Goal: Task Accomplishment & Management: Complete application form

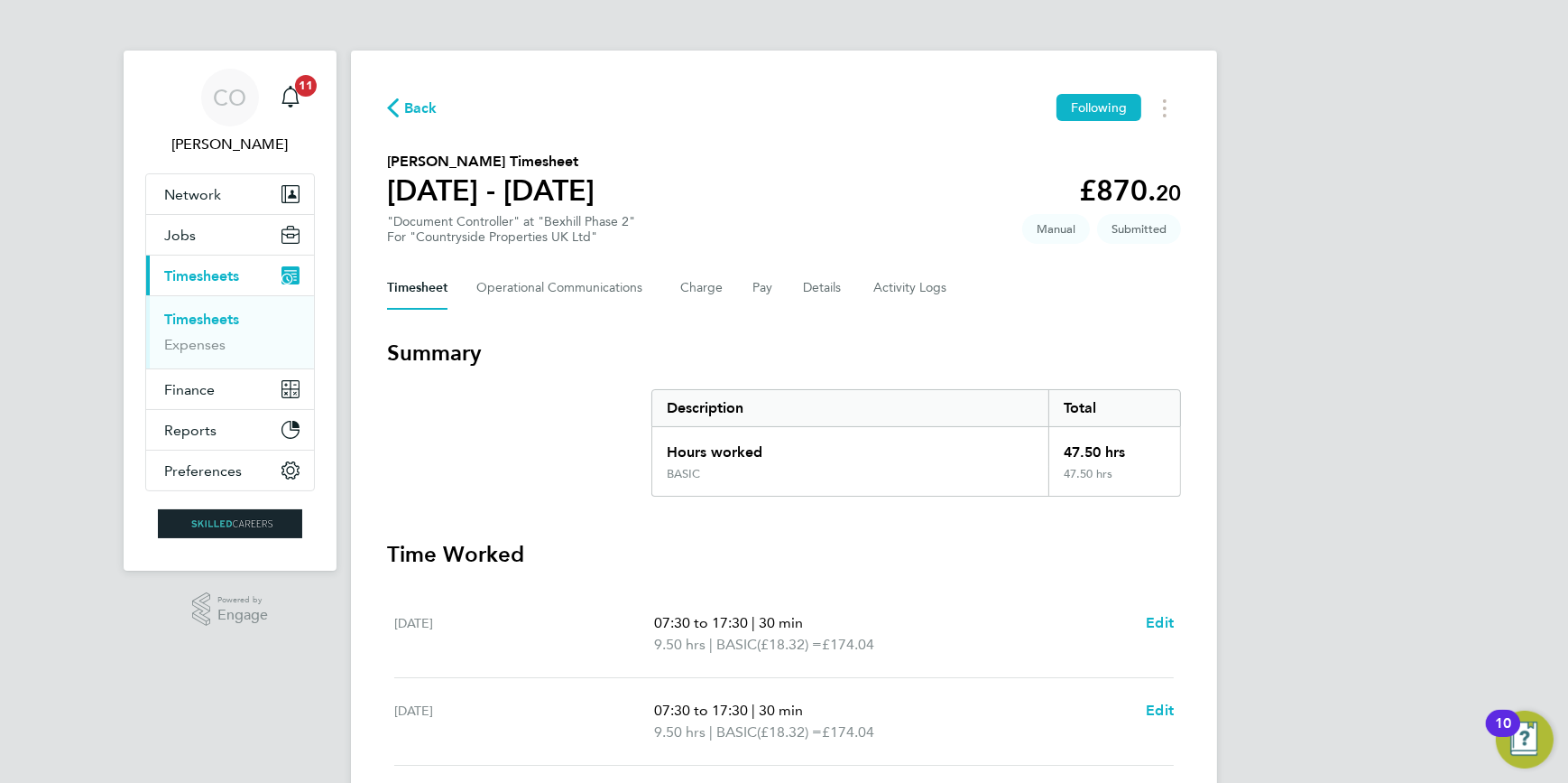
click at [239, 278] on span "Timesheets" at bounding box center [201, 276] width 75 height 17
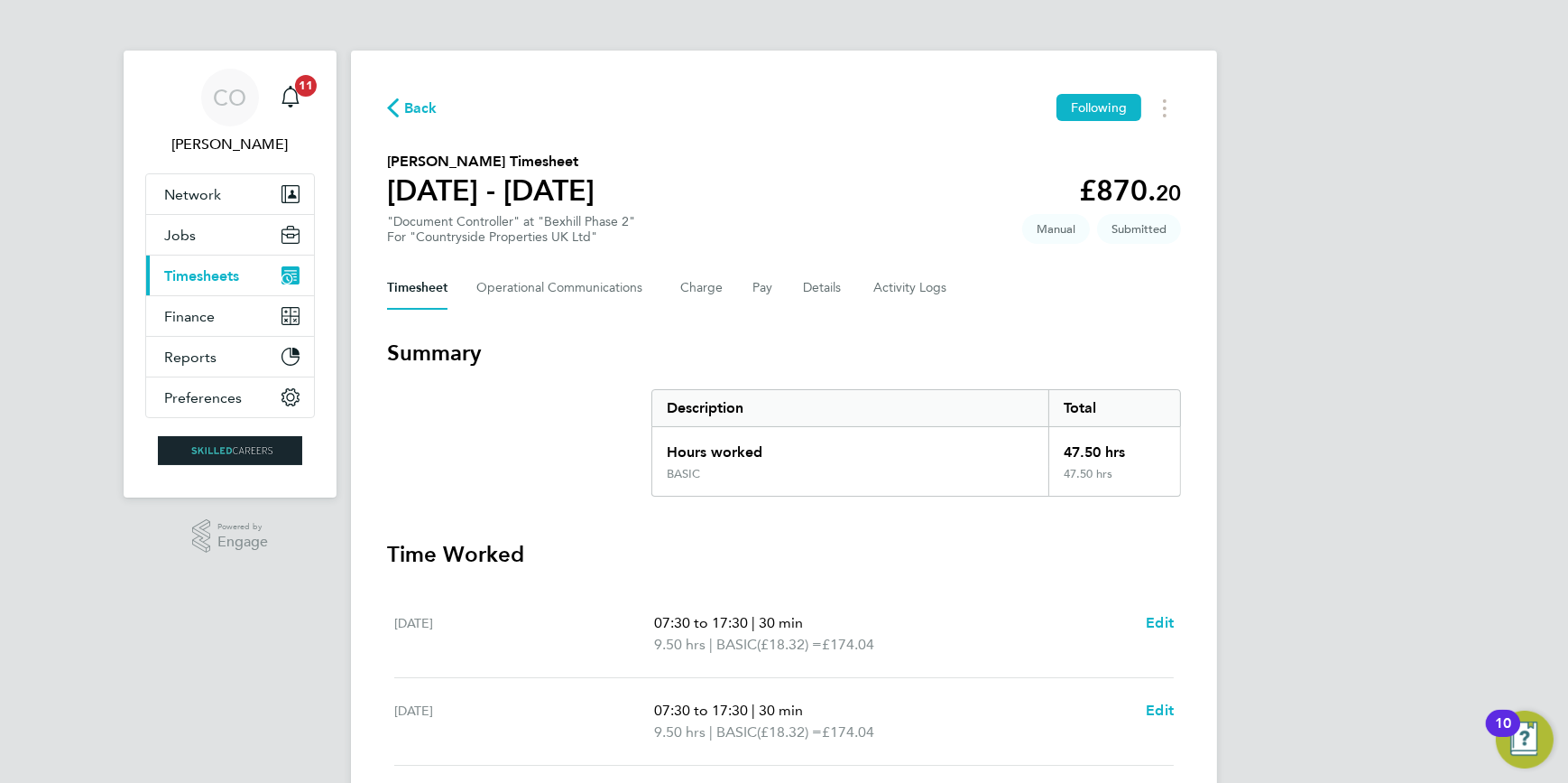
click at [235, 278] on span "Timesheets" at bounding box center [201, 276] width 75 height 17
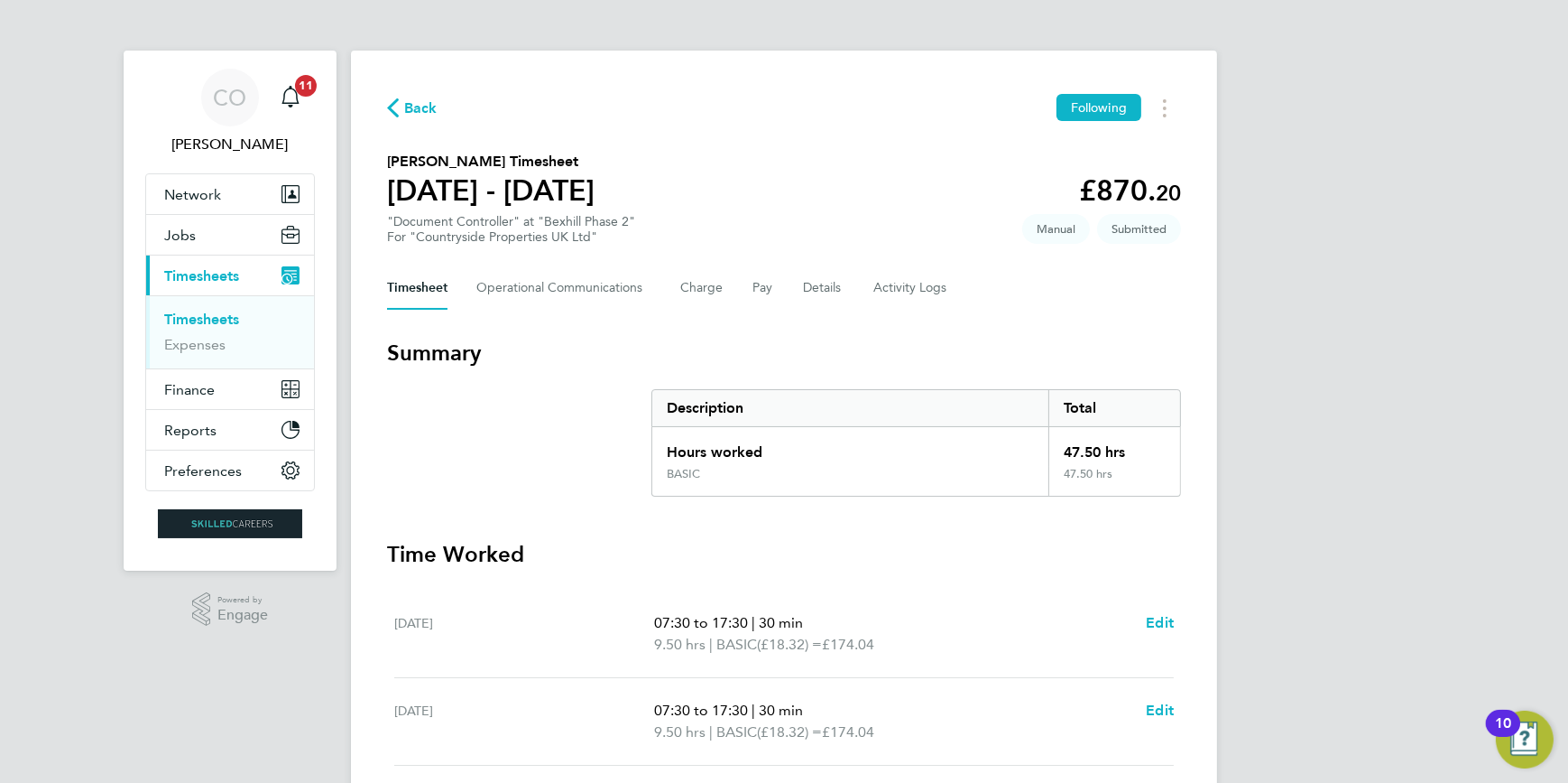
click at [191, 319] on link "Timesheets" at bounding box center [201, 319] width 75 height 17
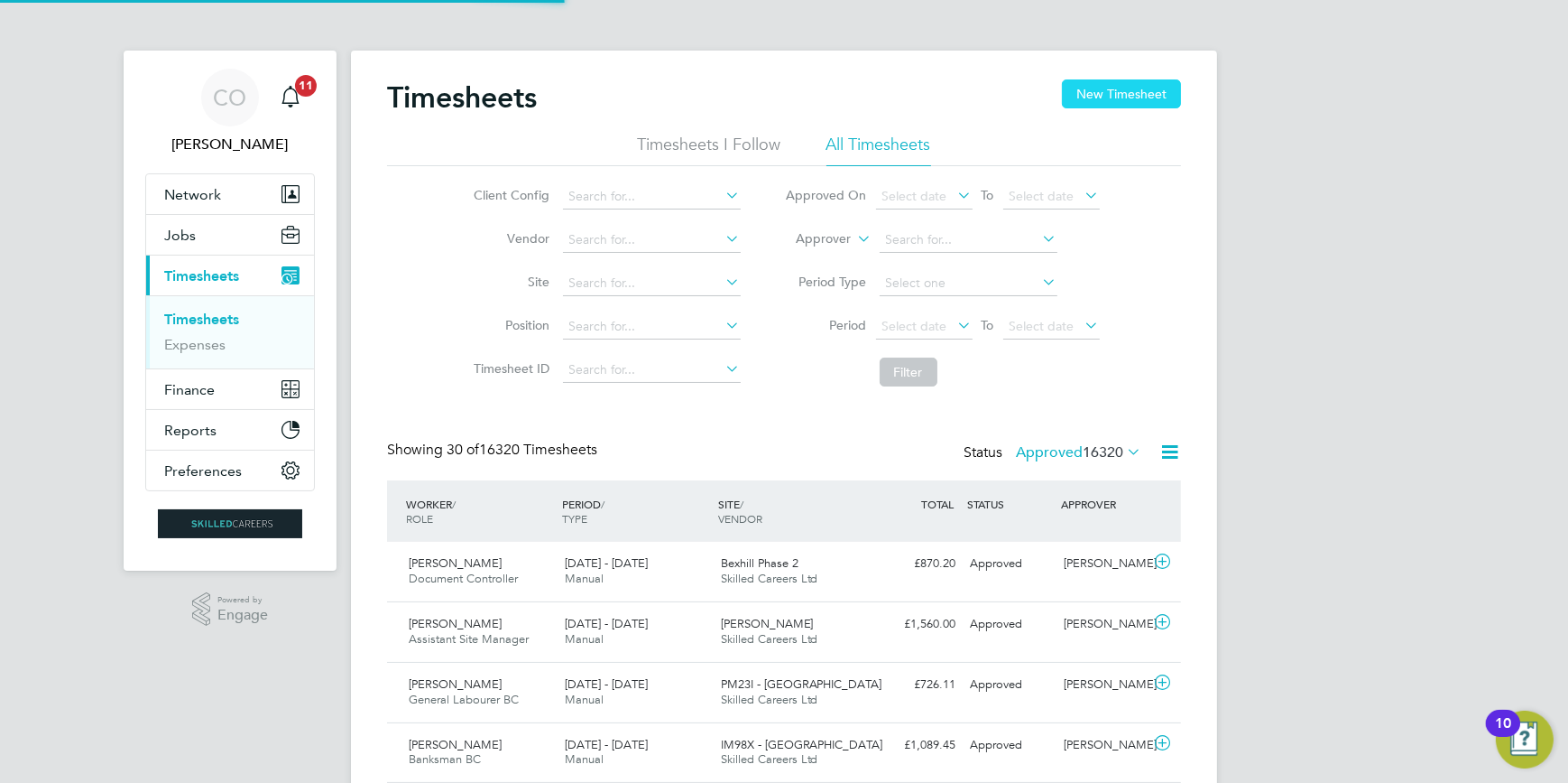
click at [1113, 98] on button "New Timesheet" at bounding box center [1122, 94] width 120 height 29
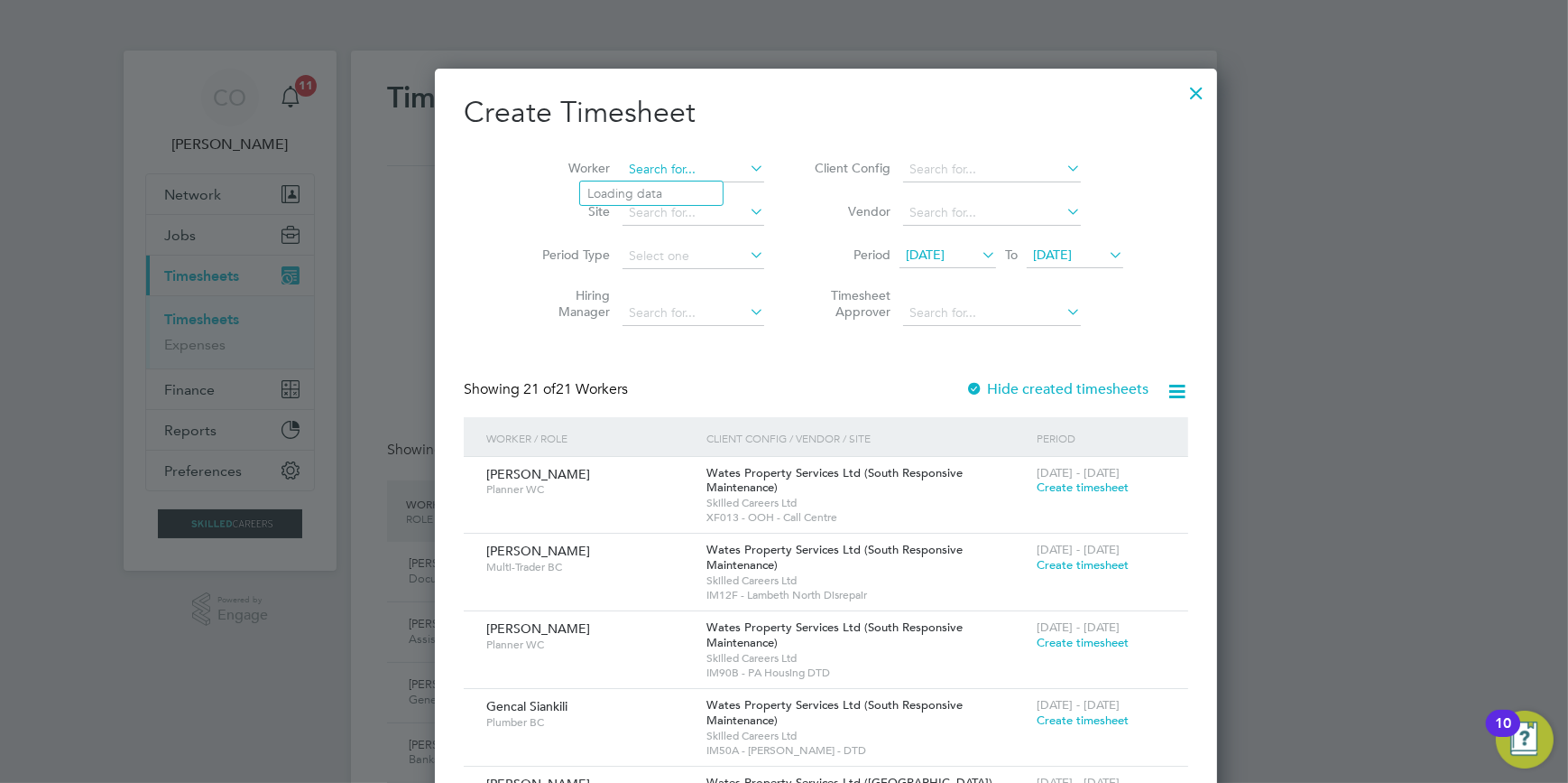
click at [670, 172] on input at bounding box center [693, 170] width 142 height 25
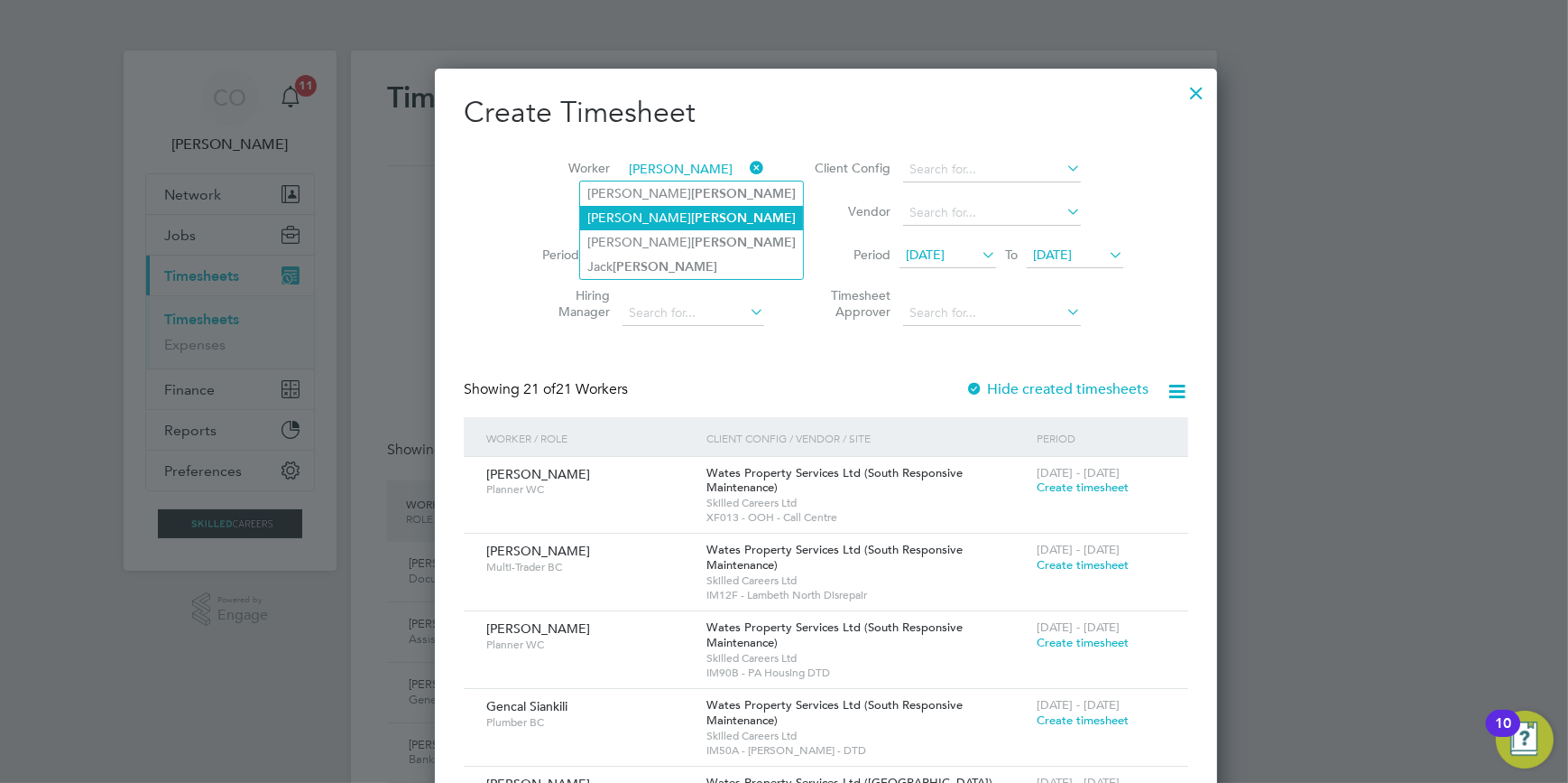
click at [672, 205] on li "[PERSON_NAME]" at bounding box center [691, 217] width 223 height 24
type input "[PERSON_NAME]"
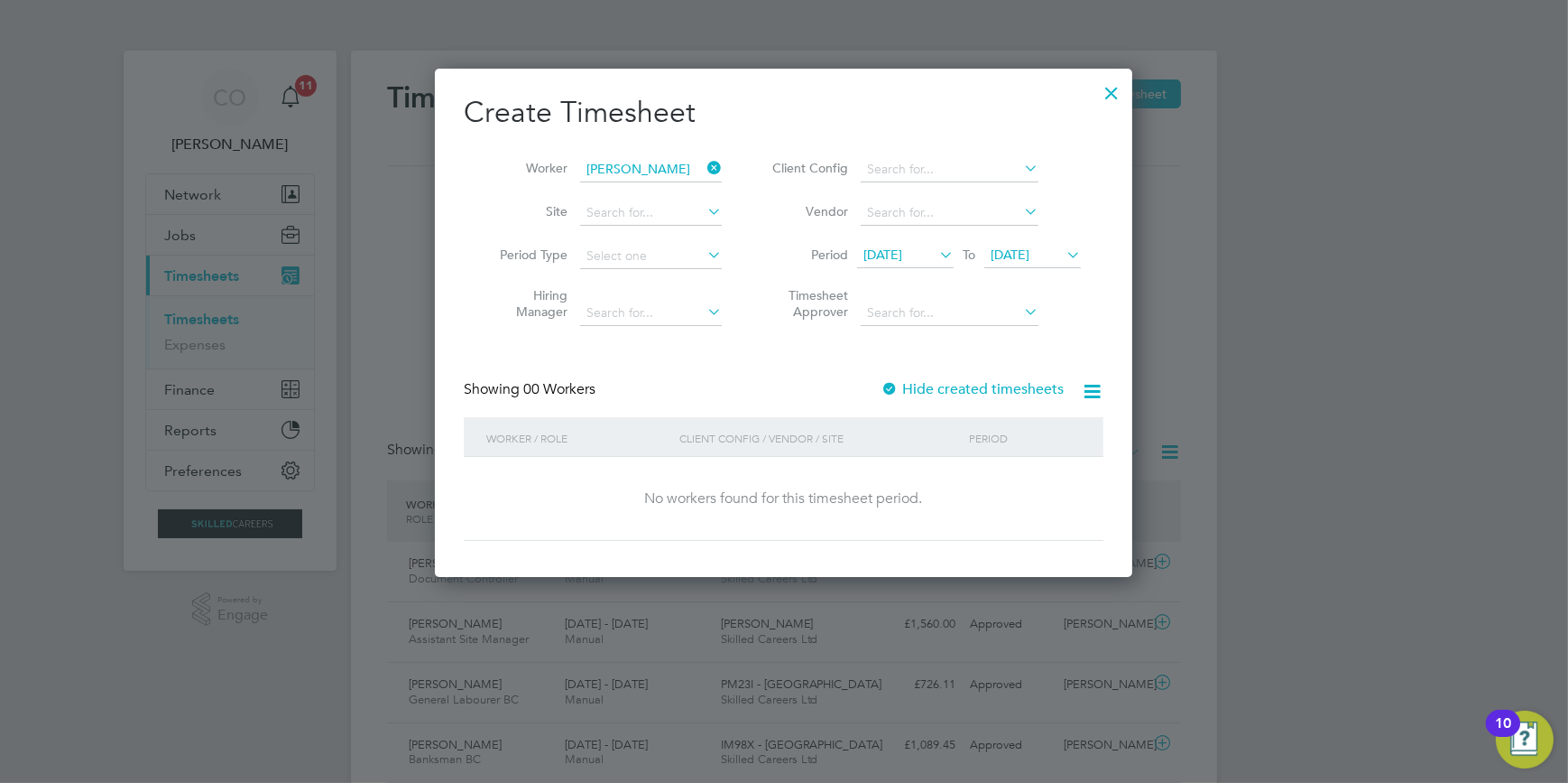
click at [943, 387] on label "Hide created timesheets" at bounding box center [972, 389] width 183 height 18
click at [1022, 263] on span "[DATE]" at bounding box center [1033, 256] width 96 height 24
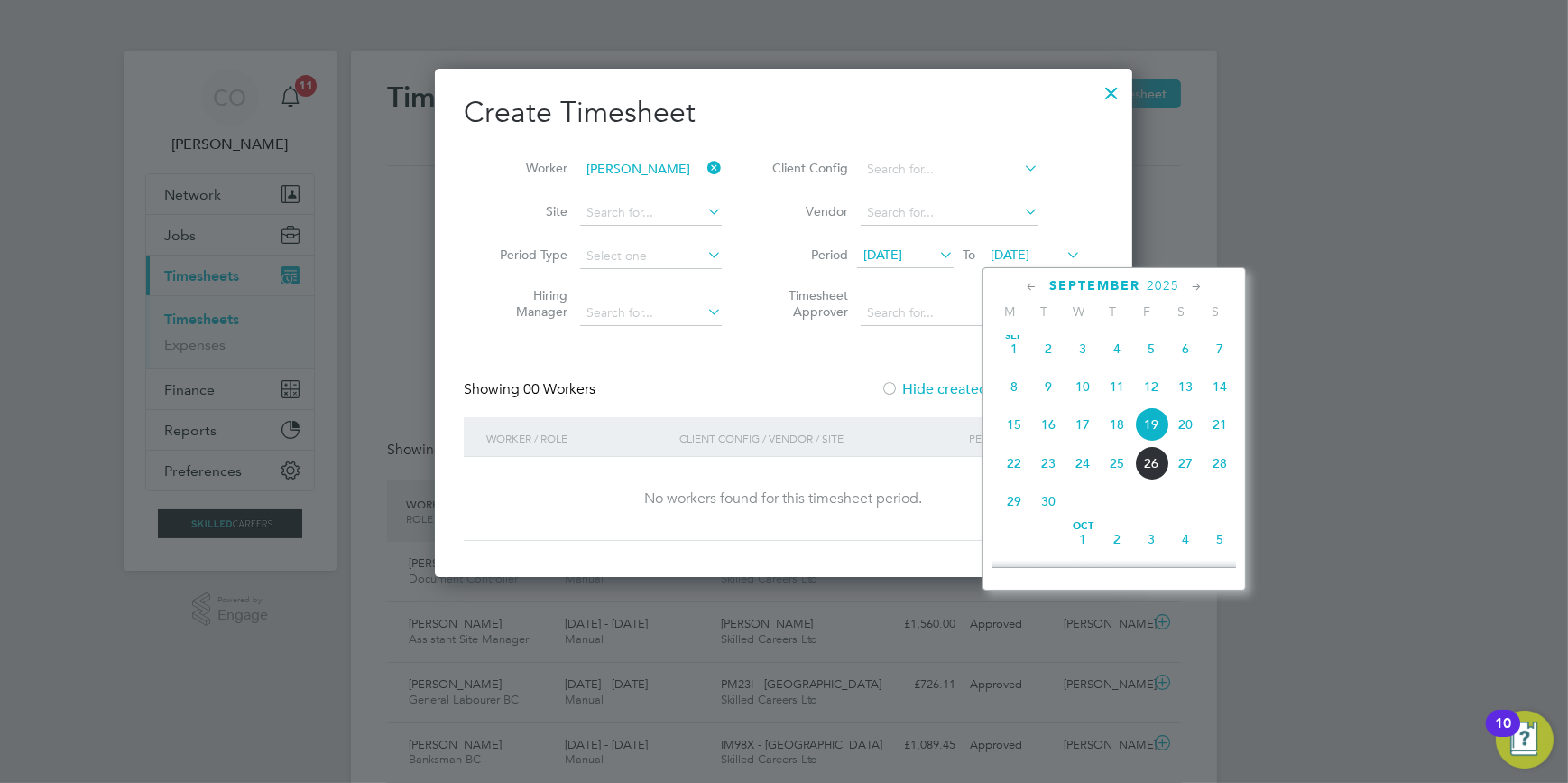
click at [1215, 465] on span "28" at bounding box center [1220, 464] width 35 height 35
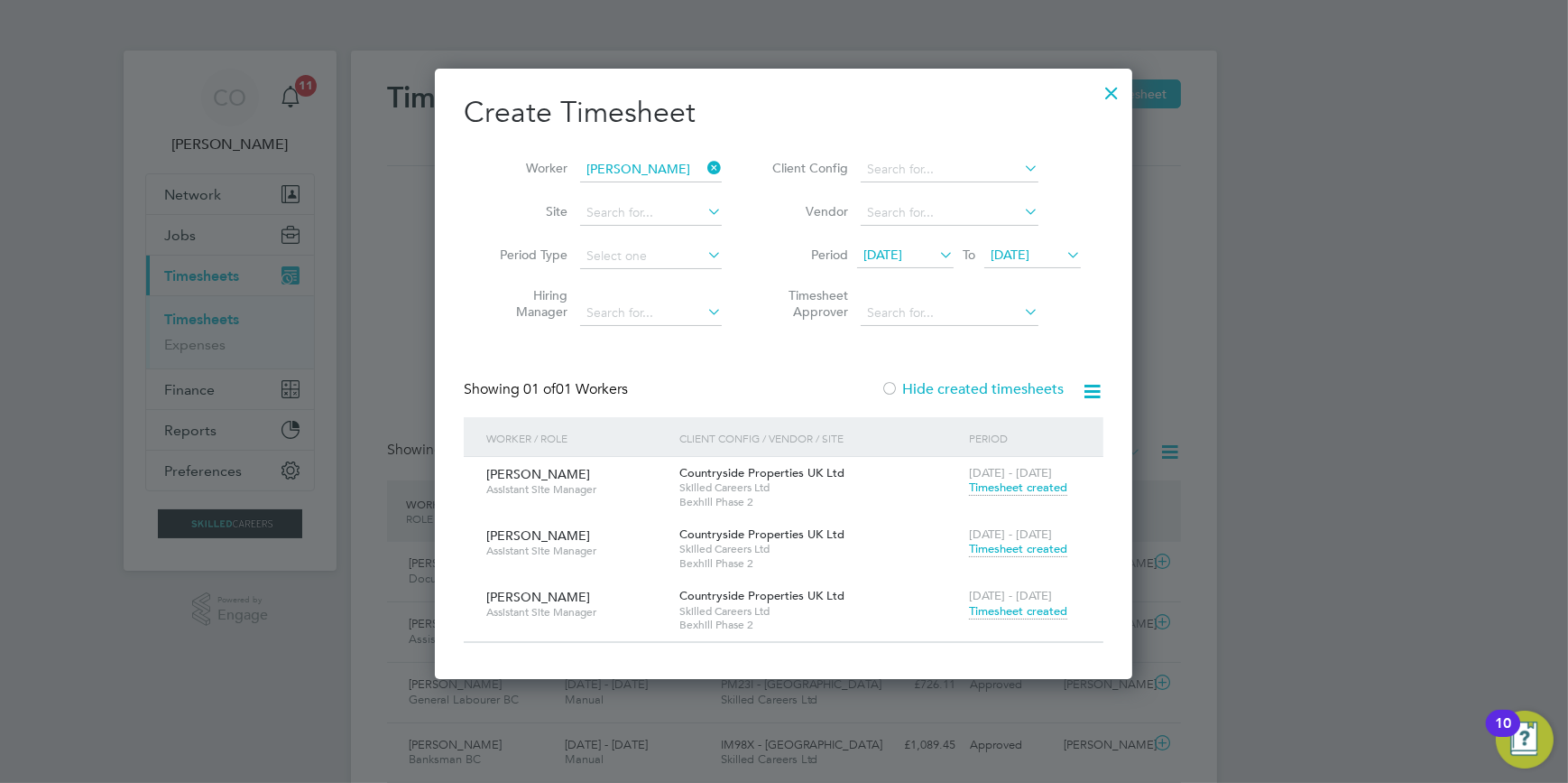
click at [1022, 611] on span "Timesheet created" at bounding box center [1019, 610] width 98 height 16
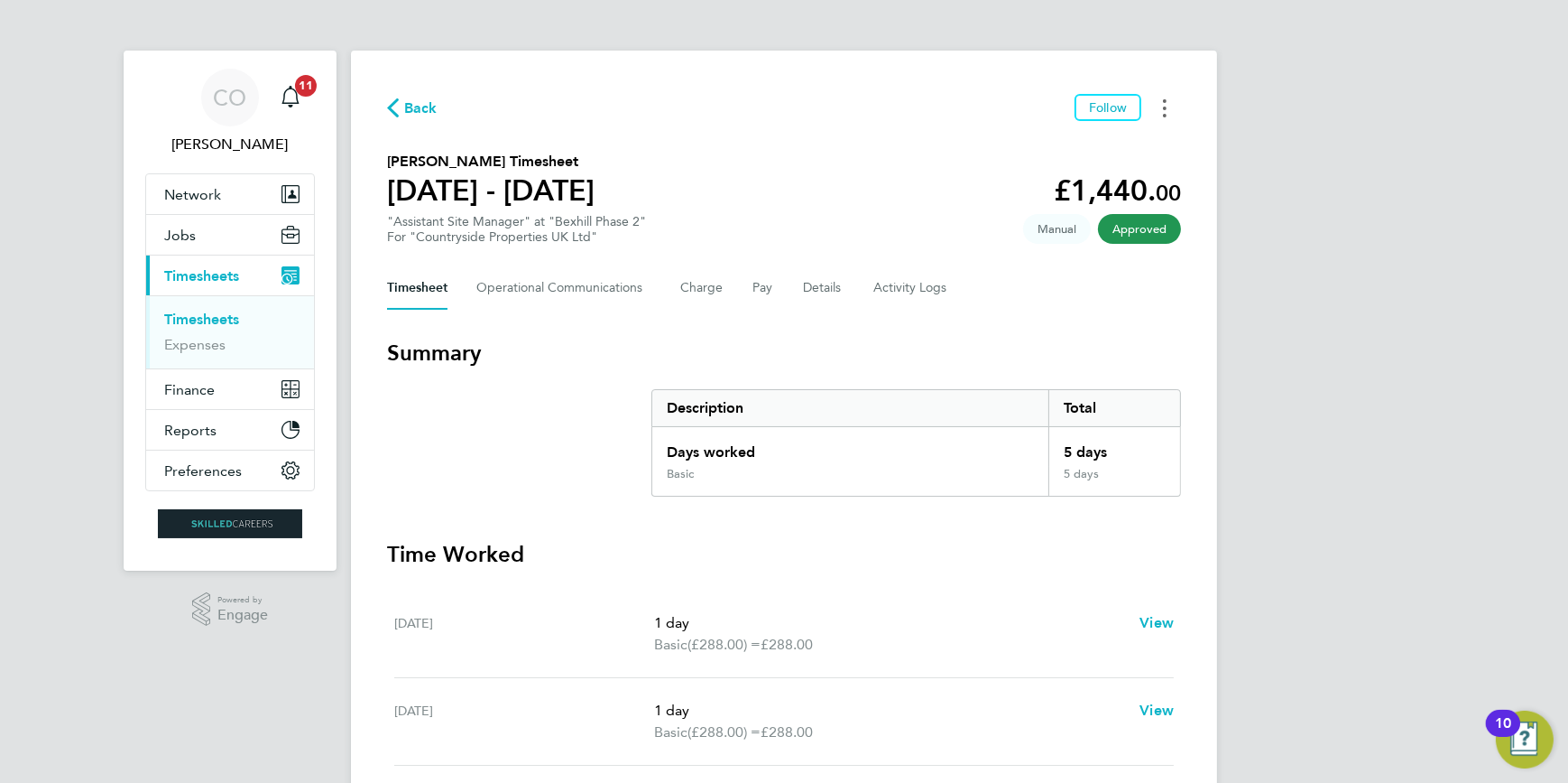
click at [1170, 117] on button "Timesheets Menu" at bounding box center [1165, 107] width 33 height 28
click at [1055, 153] on link "Download timesheet" at bounding box center [1073, 148] width 217 height 36
click at [219, 267] on span "Timesheets" at bounding box center [201, 276] width 75 height 17
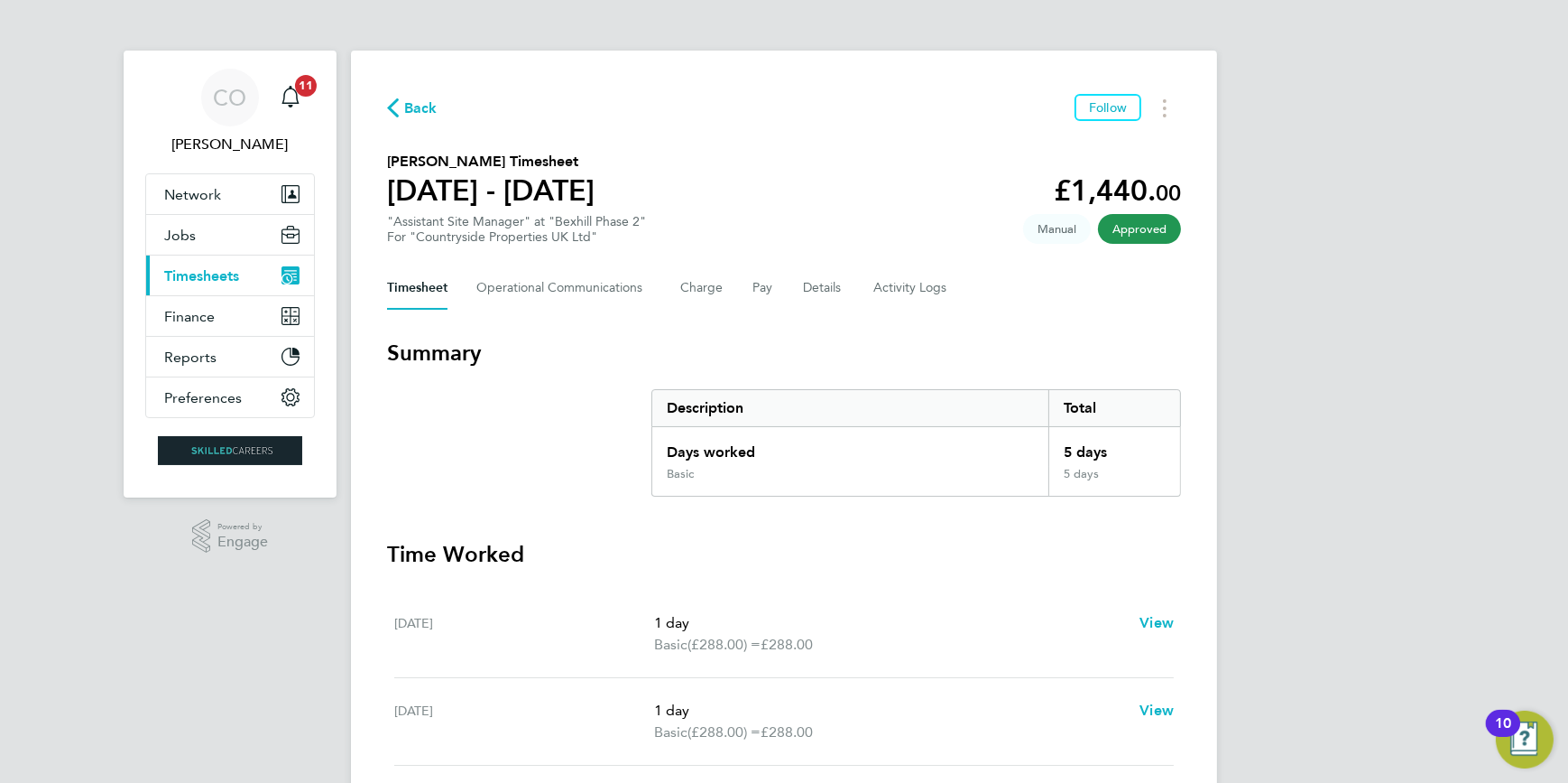
click at [219, 267] on span "Timesheets" at bounding box center [201, 276] width 75 height 17
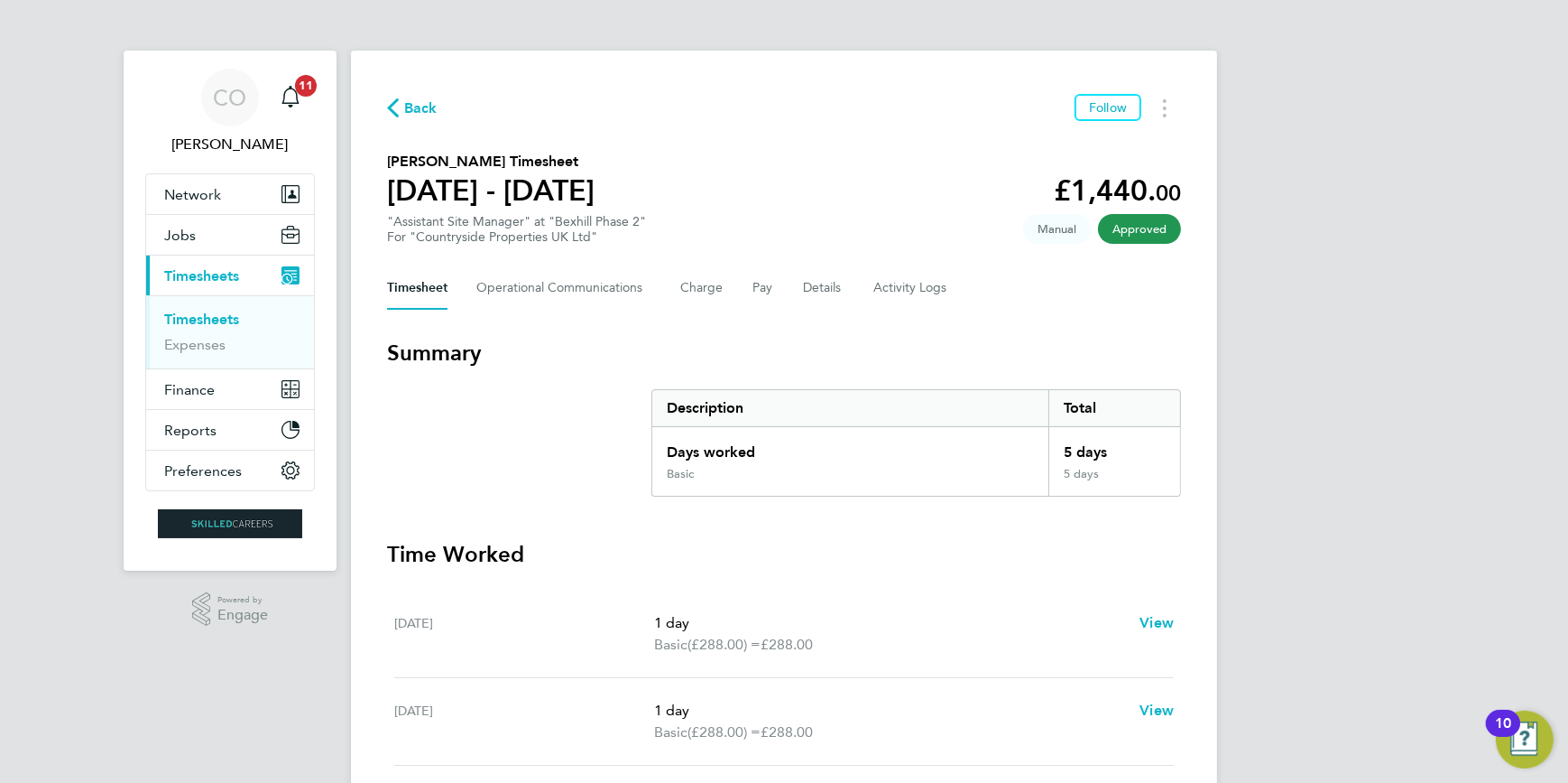
click at [175, 318] on link "Timesheets" at bounding box center [201, 319] width 75 height 17
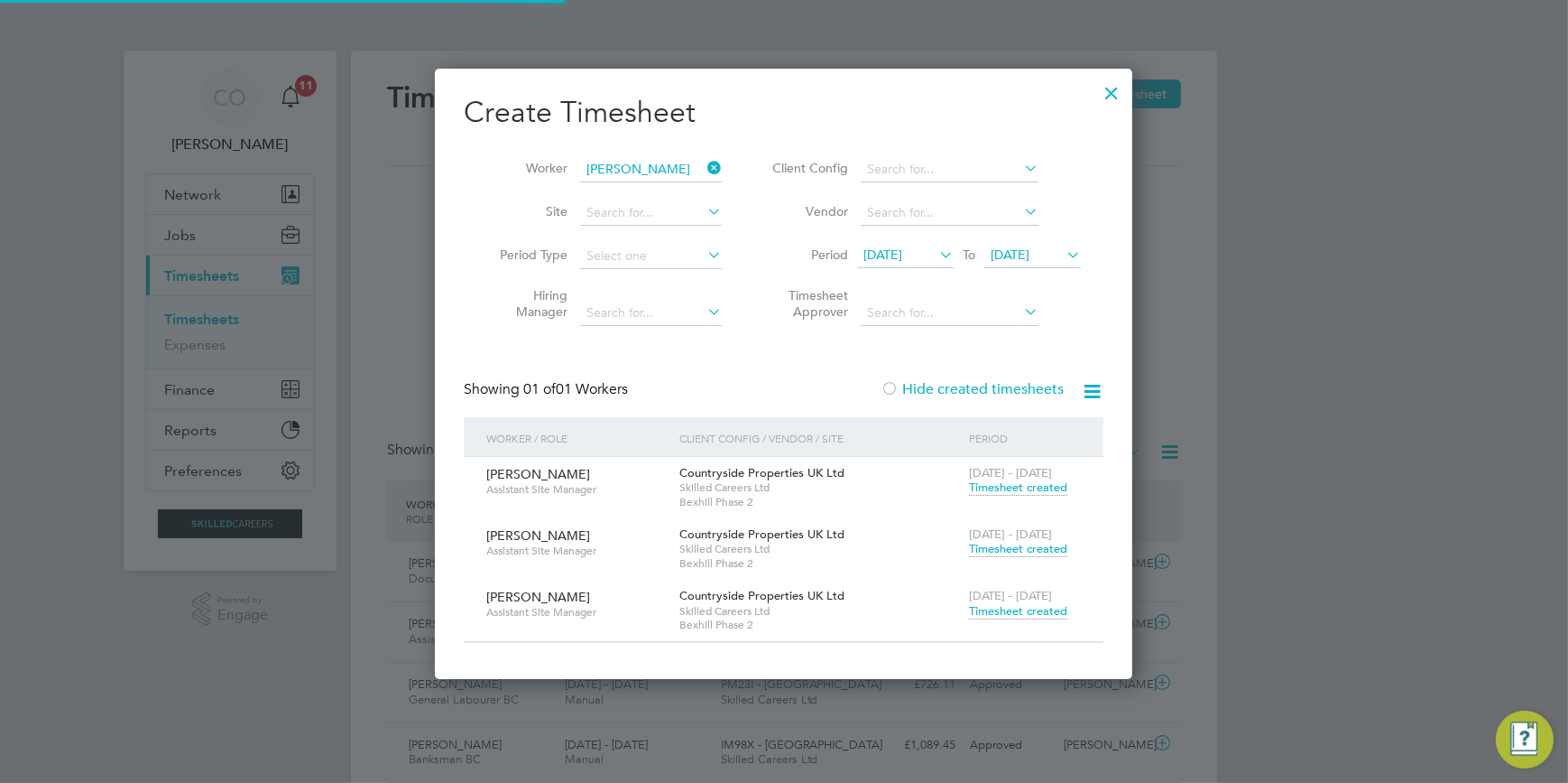
scroll to position [45, 156]
click at [704, 167] on icon at bounding box center [704, 168] width 0 height 25
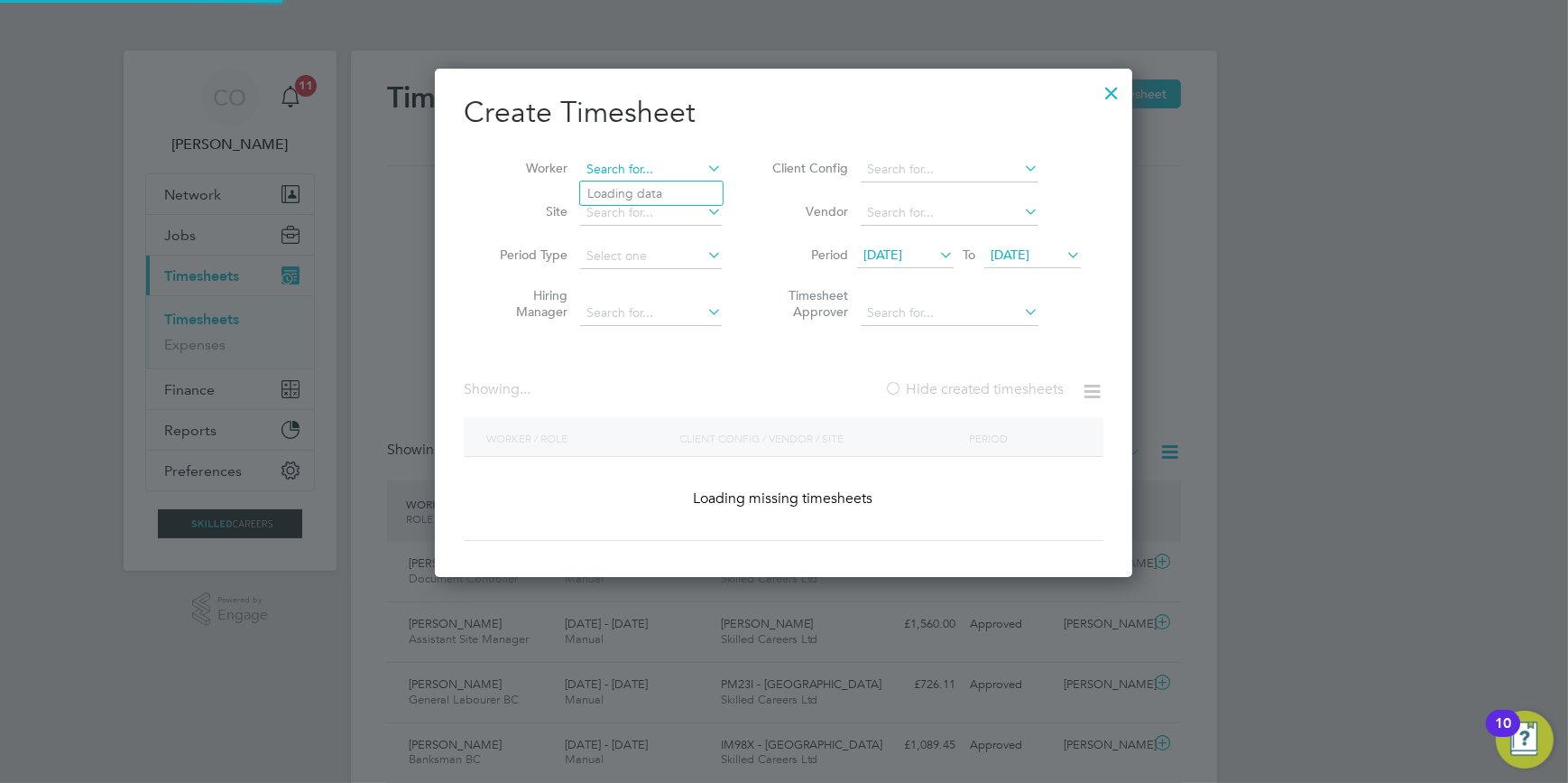
click at [623, 165] on input at bounding box center [651, 170] width 142 height 25
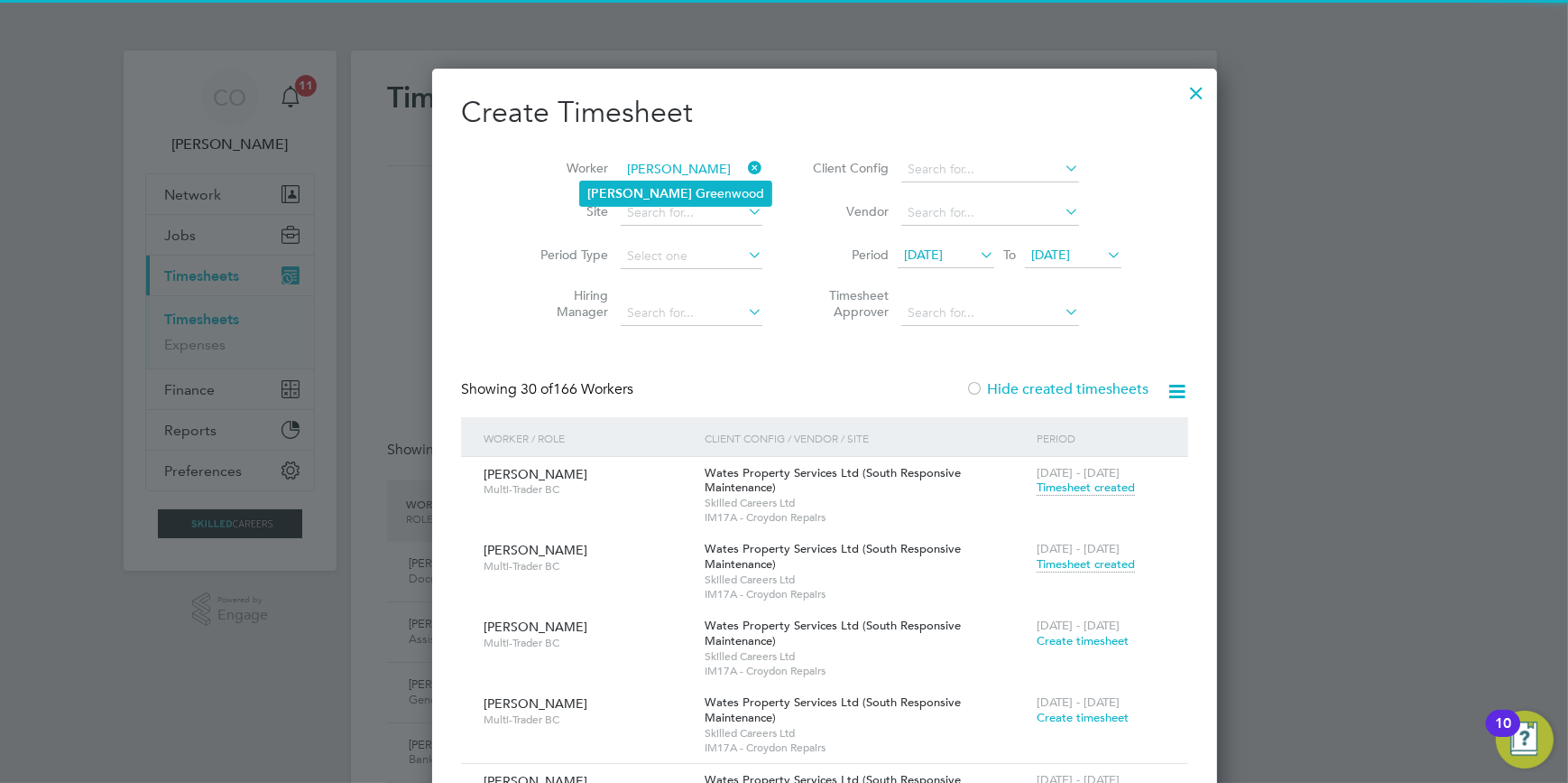
click at [696, 197] on b "Gre" at bounding box center [706, 194] width 21 height 15
type input "[PERSON_NAME]"
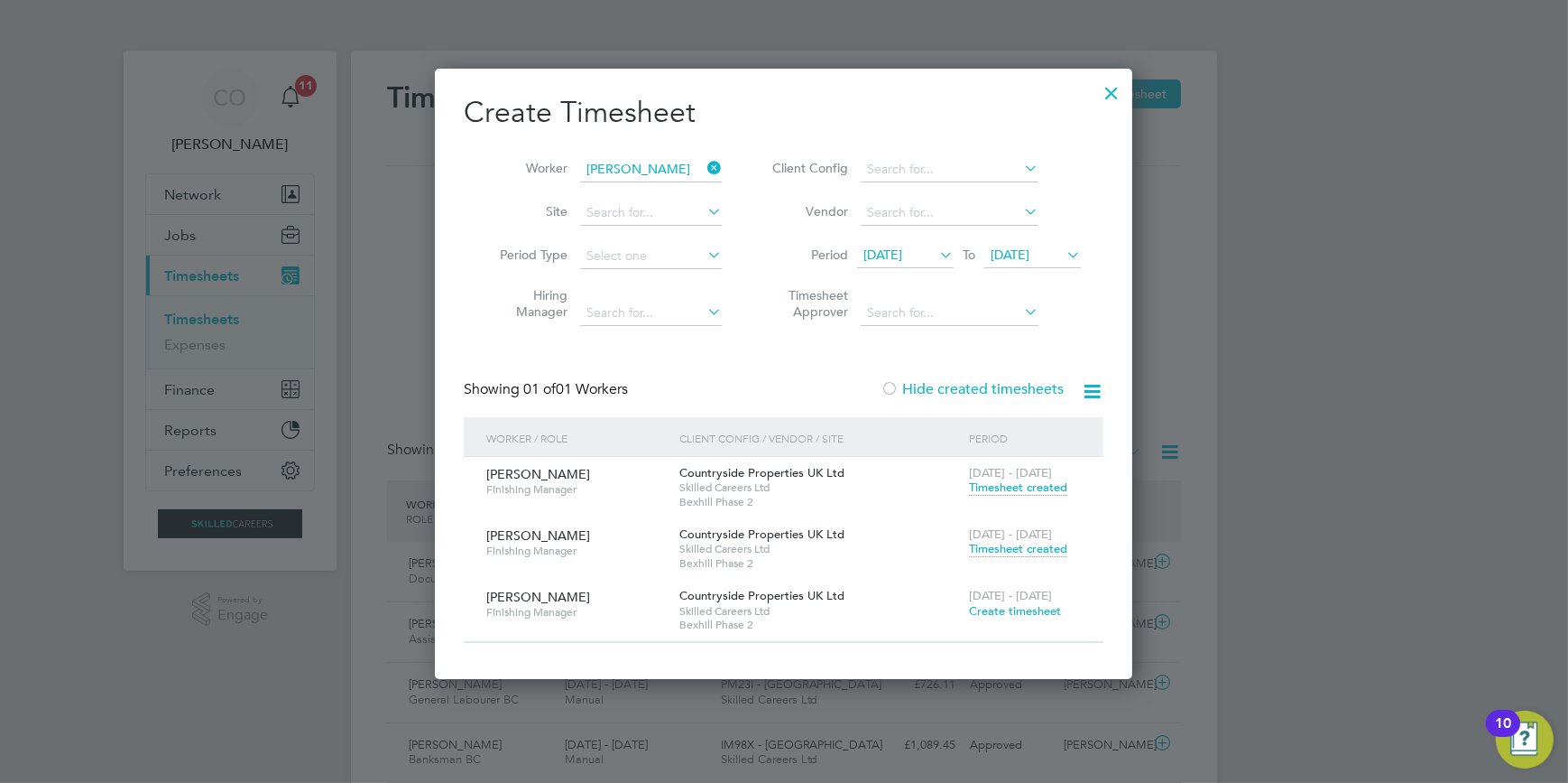
click at [1006, 605] on span "Create timesheet" at bounding box center [1016, 610] width 93 height 15
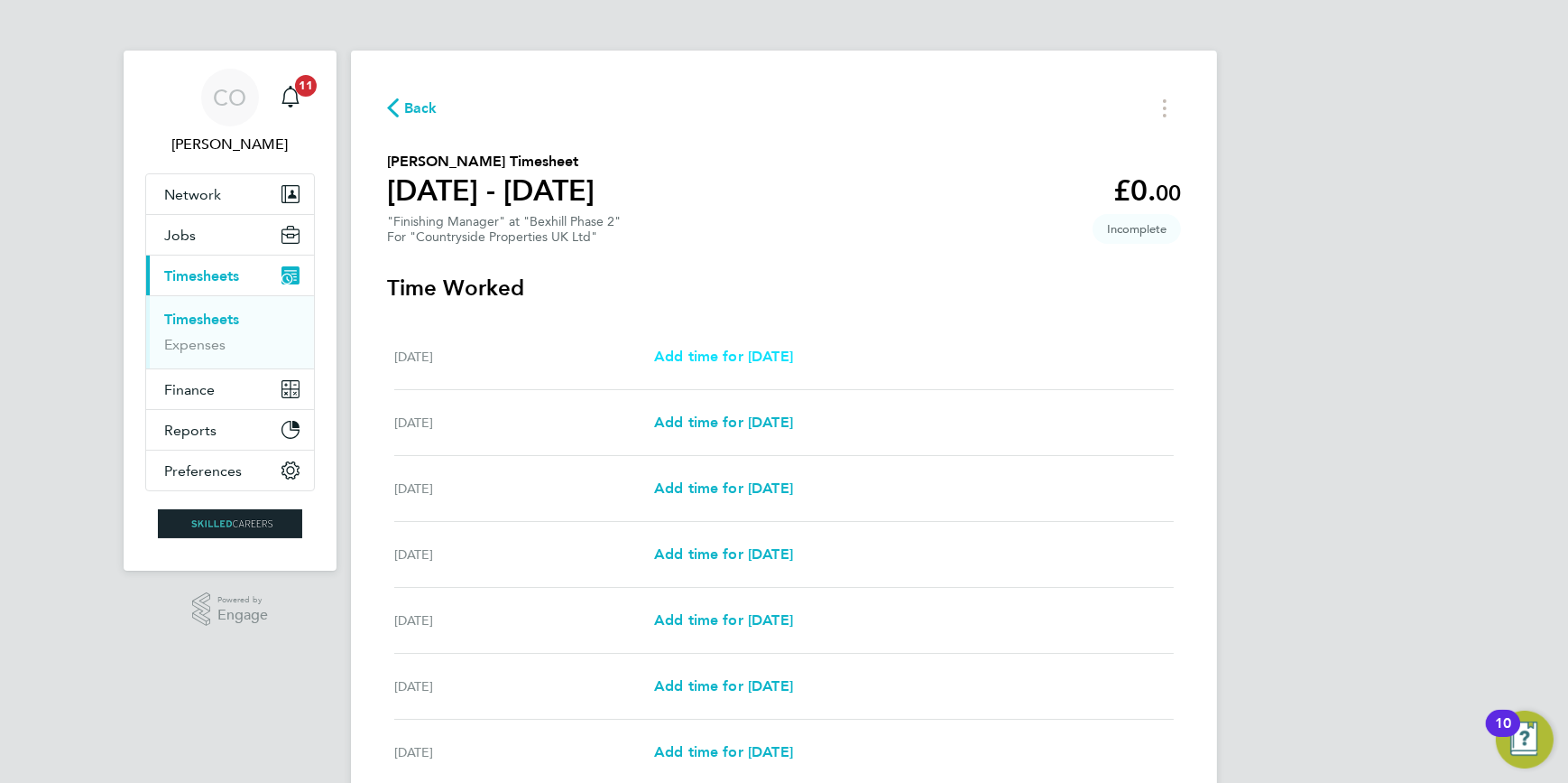
click at [737, 352] on span "Add time for [DATE]" at bounding box center [724, 356] width 139 height 17
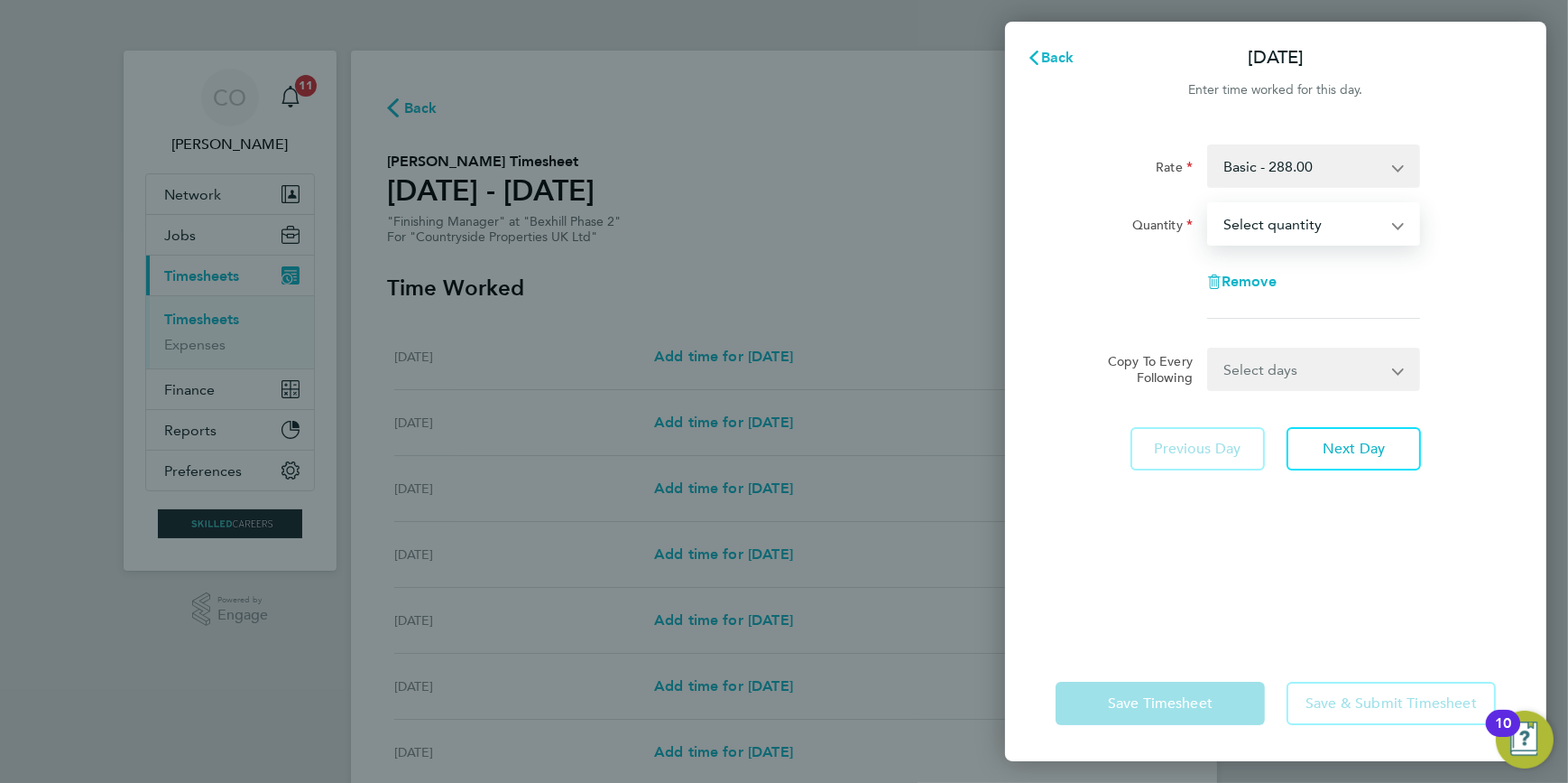
click at [1301, 232] on select "Select quantity 0.5 1" at bounding box center [1303, 224] width 188 height 40
select select "1"
click at [1209, 204] on select "Select quantity 0.5 1" at bounding box center [1303, 224] width 188 height 40
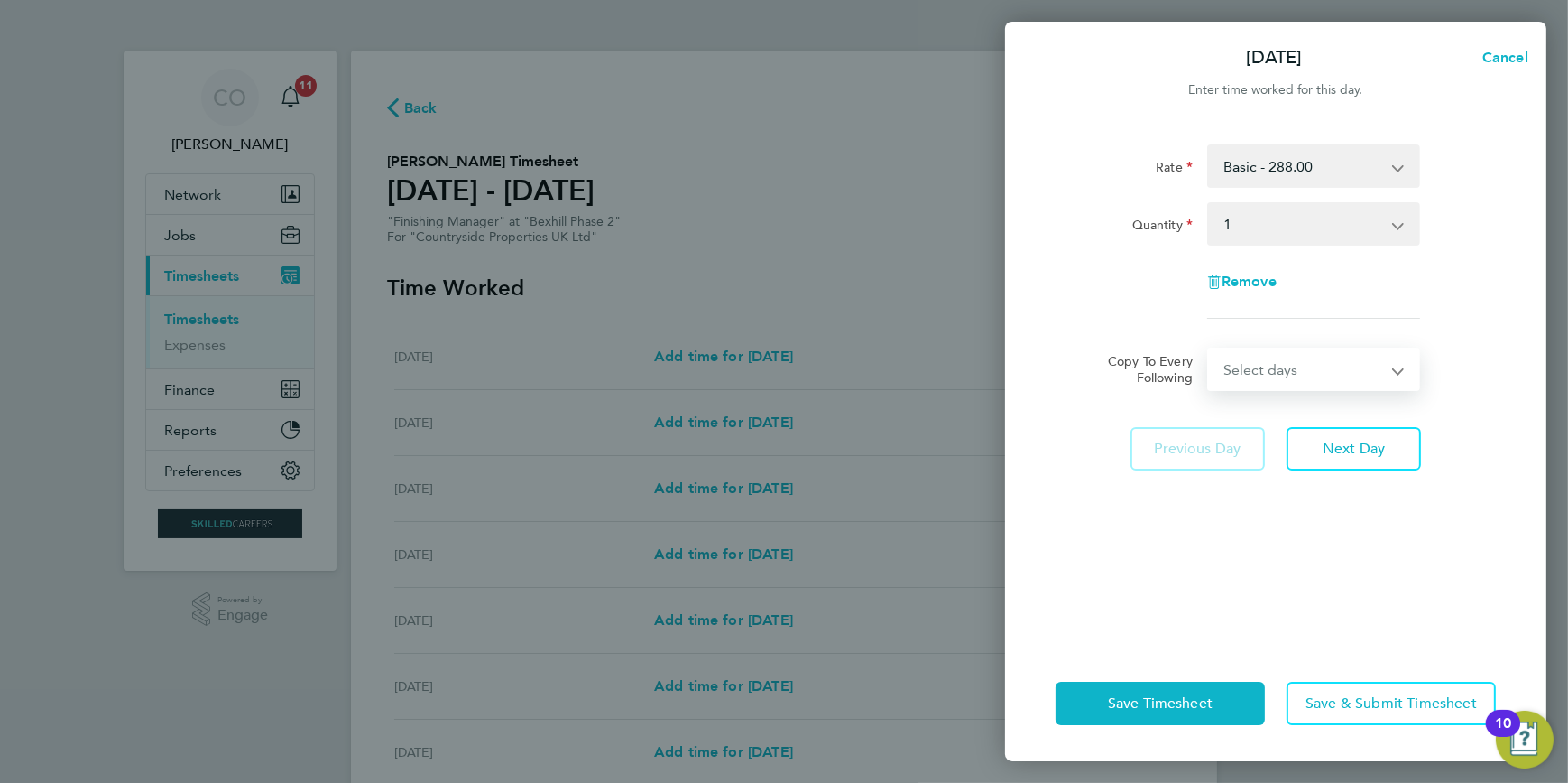
click at [1266, 373] on select "Select days Day Weekday (Mon-Fri) Weekend (Sat-Sun) [DATE] [DATE] [DATE] [DATE]…" at bounding box center [1304, 368] width 190 height 40
select select "WEEKDAY"
click at [1209, 349] on select "Select days Day Weekday (Mon-Fri) Weekend (Sat-Sun) [DATE] [DATE] [DATE] [DATE]…" at bounding box center [1304, 368] width 190 height 40
select select "[DATE]"
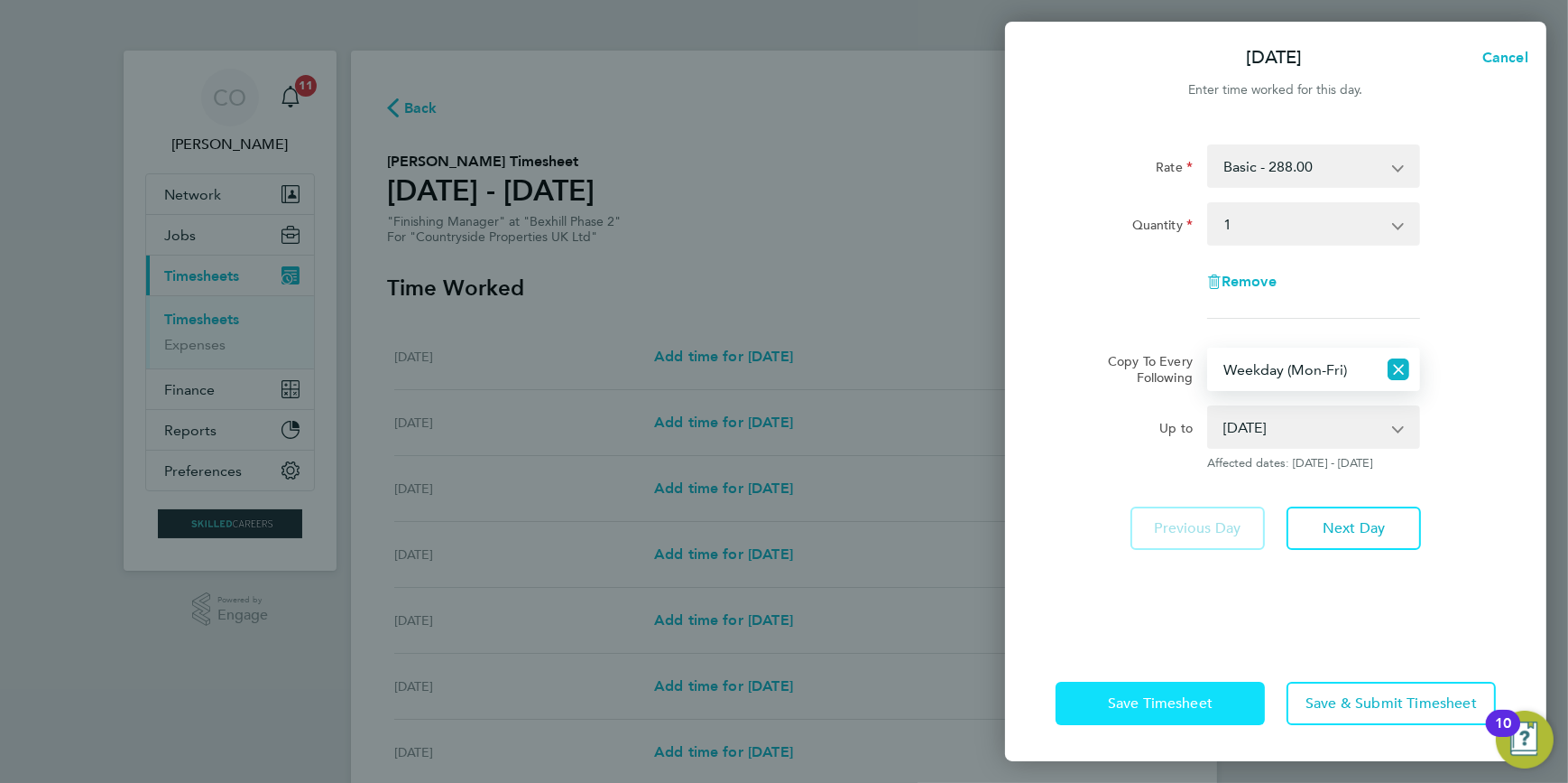
click at [1162, 704] on span "Save Timesheet" at bounding box center [1160, 703] width 105 height 18
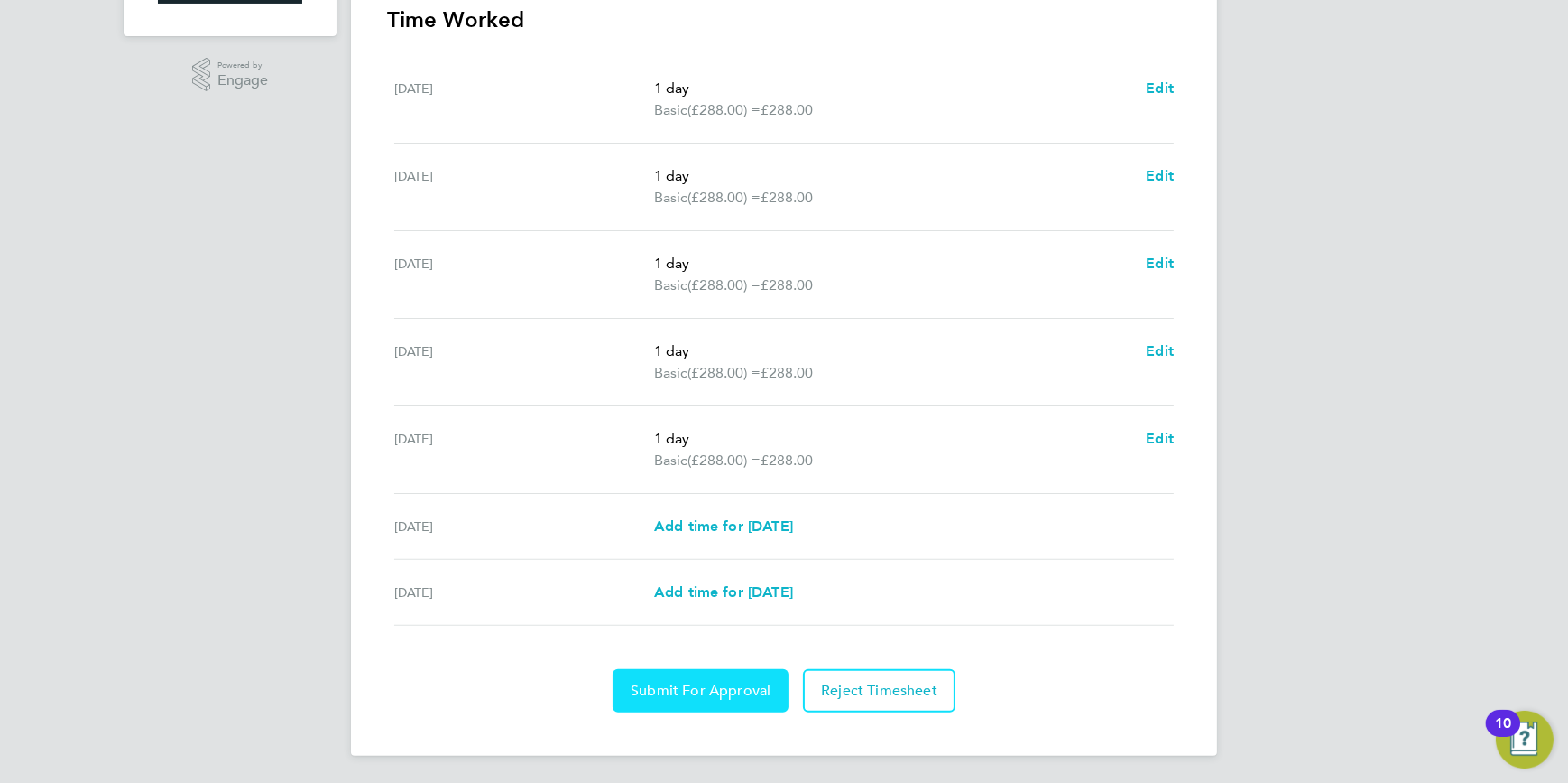
click at [737, 700] on button "Submit For Approval" at bounding box center [701, 690] width 176 height 43
